Goal: Understand process/instructions: Learn how to perform a task or action

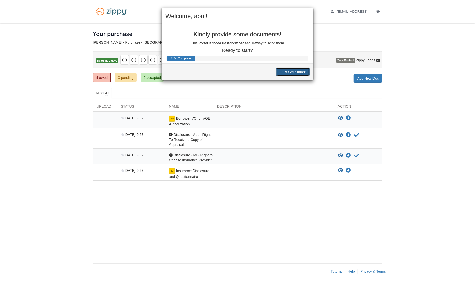
click at [284, 70] on button "Let's Get Started" at bounding box center [292, 72] width 33 height 9
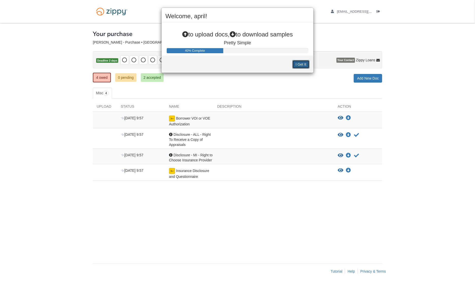
click at [298, 64] on button "I Get It" at bounding box center [300, 64] width 17 height 9
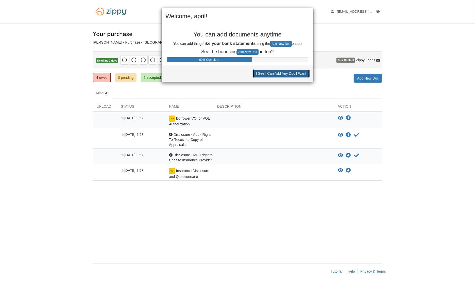
click at [289, 73] on button "I See I Can Add Any Doc I Want" at bounding box center [281, 73] width 57 height 9
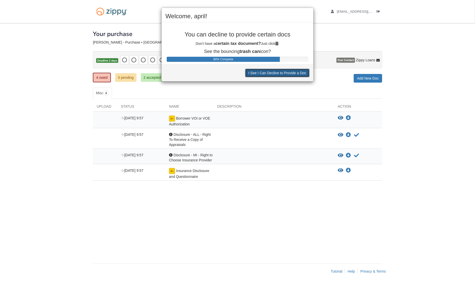
click at [280, 73] on button "I See I Can Decline to Provide a Doc" at bounding box center [277, 73] width 64 height 9
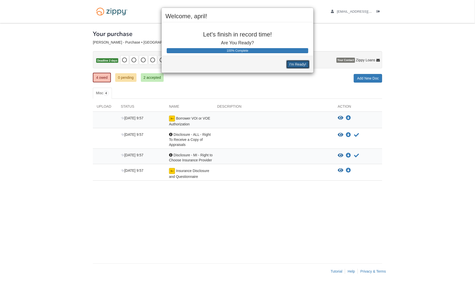
click at [300, 63] on button "I'm Ready!" at bounding box center [297, 64] width 23 height 9
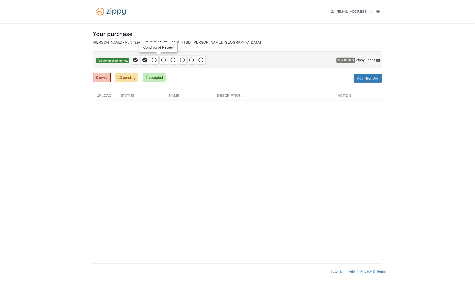
click at [157, 61] on icon at bounding box center [154, 60] width 5 height 5
